Goal: Entertainment & Leisure: Consume media (video, audio)

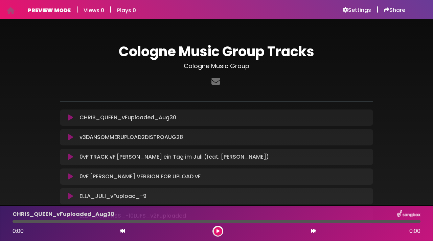
click at [69, 117] on icon at bounding box center [70, 117] width 5 height 7
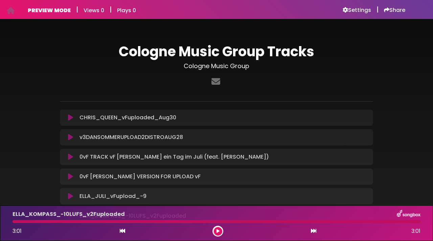
click at [217, 230] on icon at bounding box center [218, 231] width 3 height 4
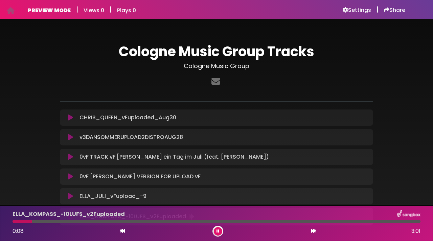
scroll to position [63, 0]
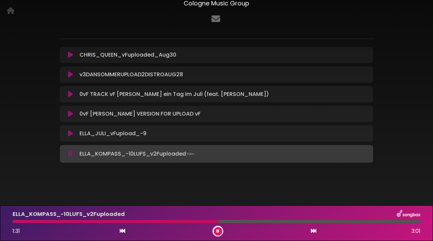
click at [217, 229] on icon at bounding box center [218, 231] width 3 height 4
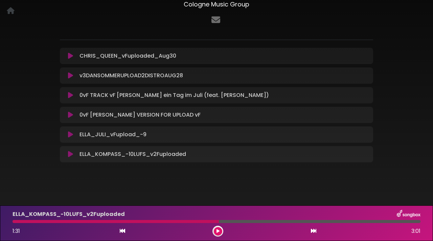
scroll to position [61, 0]
click at [217, 231] on icon at bounding box center [218, 231] width 3 height 4
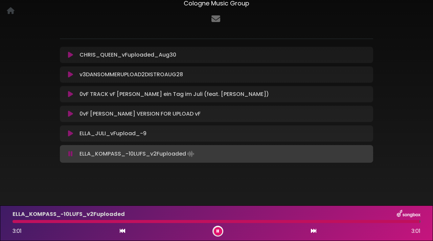
click at [166, 158] on div "ELLA_KOMPASS_-10LUFS_v2Fuploaded Loading Track..." at bounding box center [216, 154] width 313 height 18
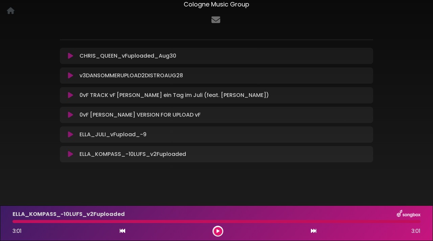
scroll to position [61, 0]
click at [72, 154] on icon at bounding box center [70, 154] width 5 height 7
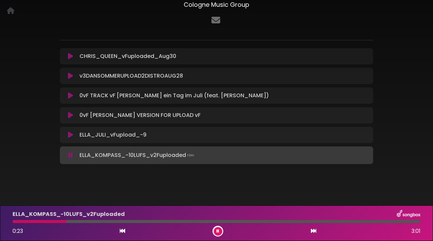
click at [163, 164] on div "Cologne Music Group Tracks Cologne Music Group" at bounding box center [216, 74] width 321 height 185
click at [71, 74] on icon at bounding box center [70, 75] width 5 height 7
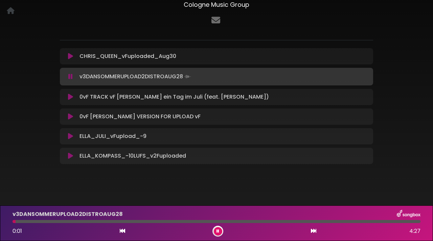
click at [72, 98] on icon at bounding box center [70, 96] width 5 height 7
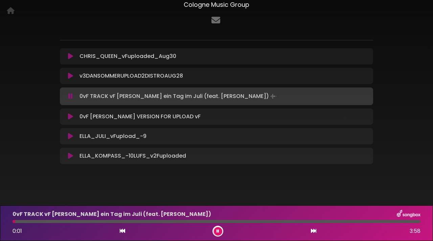
click at [74, 135] on button at bounding box center [70, 136] width 13 height 7
